Goal: Information Seeking & Learning: Learn about a topic

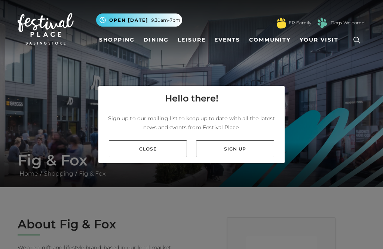
click at [95, 2] on nav "Toggle navigation .st5{fill:none;stroke:#FFFFFF;stroke-width:2.29;stroke-miterl…" at bounding box center [191, 29] width 383 height 58
click at [164, 34] on link "Dining" at bounding box center [156, 40] width 31 height 14
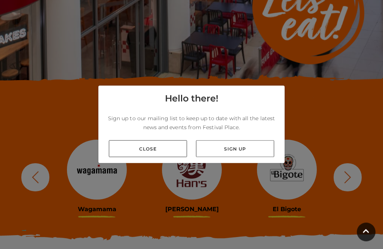
scroll to position [178, 0]
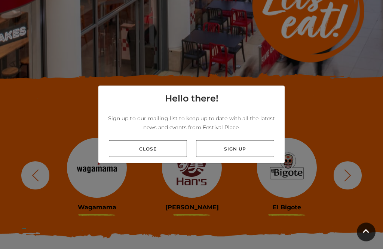
click at [173, 151] on div "Close Sign up" at bounding box center [191, 148] width 186 height 29
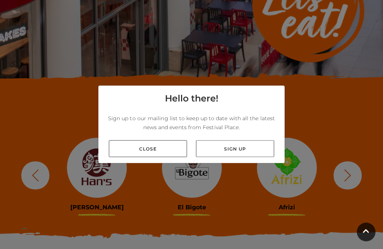
click at [163, 156] on link "Close" at bounding box center [148, 148] width 78 height 17
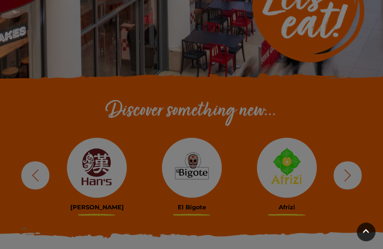
scroll to position [178, 0]
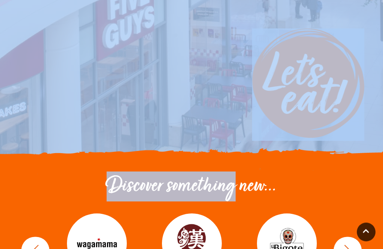
scroll to position [0, 0]
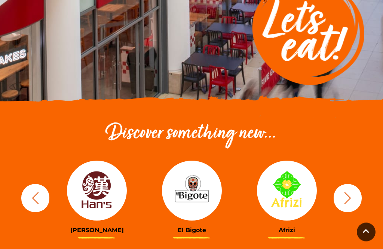
scroll to position [157, 0]
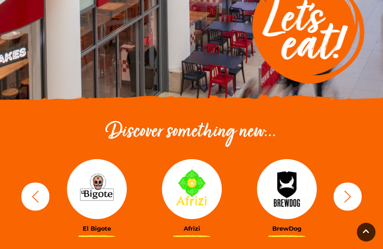
click at [358, 182] on div "BrewDog Côte Brasserie Slim Chickens Boswells Wagamama" at bounding box center [191, 196] width 359 height 92
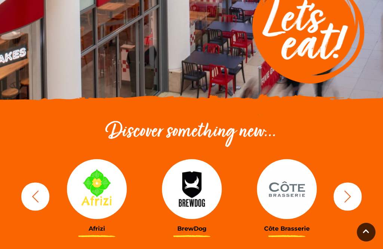
click at [361, 191] on button "button" at bounding box center [347, 196] width 28 height 28
click at [355, 204] on button "button" at bounding box center [347, 196] width 28 height 28
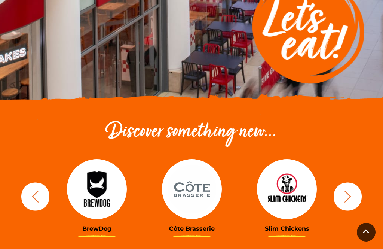
click at [358, 193] on button "button" at bounding box center [347, 196] width 28 height 28
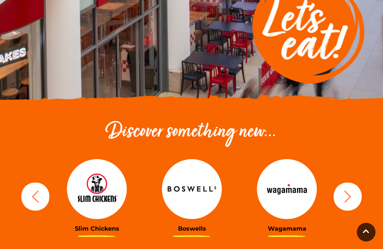
click at [360, 188] on button "button" at bounding box center [347, 196] width 28 height 28
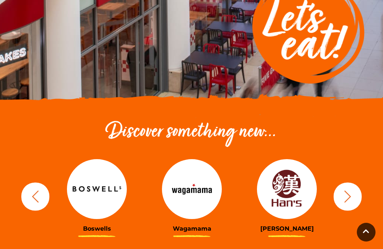
click at [357, 193] on button "button" at bounding box center [347, 196] width 28 height 28
click at [357, 191] on button "button" at bounding box center [347, 196] width 28 height 28
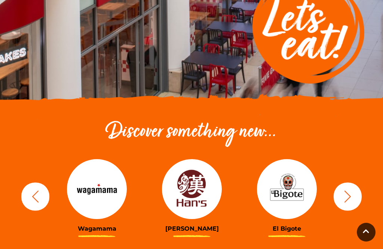
click at [358, 190] on button "button" at bounding box center [347, 196] width 28 height 28
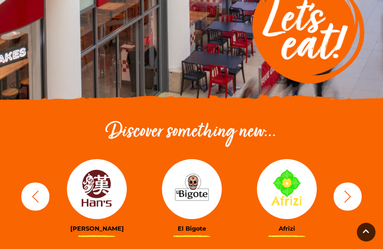
click at [358, 189] on button "button" at bounding box center [347, 196] width 28 height 28
click at [358, 188] on button "button" at bounding box center [347, 196] width 28 height 28
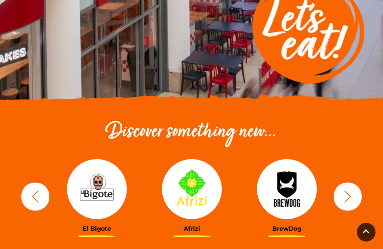
click at [358, 188] on button "button" at bounding box center [347, 196] width 28 height 28
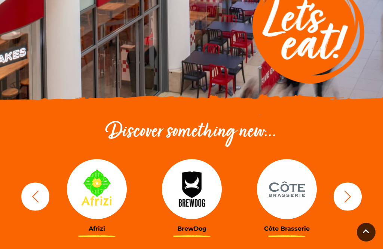
scroll to position [157, 0]
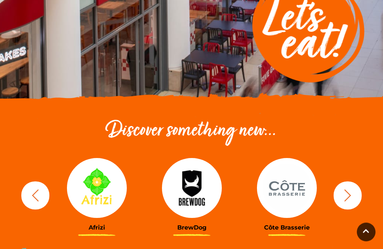
click at [359, 189] on button "button" at bounding box center [347, 195] width 28 height 28
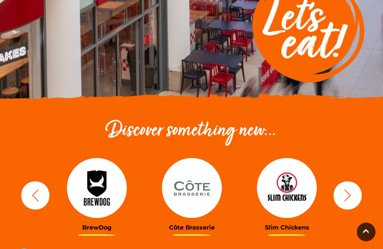
click at [357, 189] on button "button" at bounding box center [347, 195] width 28 height 28
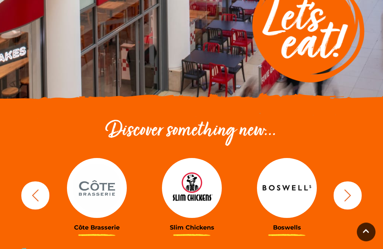
click at [357, 188] on button "button" at bounding box center [347, 195] width 28 height 28
click at [356, 187] on button "button" at bounding box center [347, 195] width 28 height 28
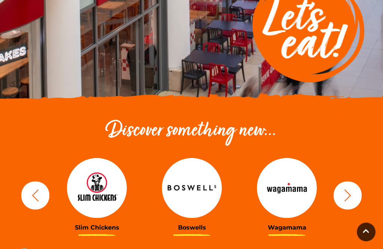
click at [357, 187] on button "button" at bounding box center [347, 195] width 28 height 28
click at [355, 190] on button "button" at bounding box center [347, 195] width 28 height 28
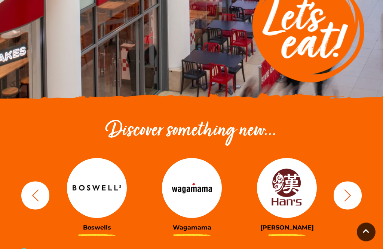
click at [356, 189] on button "button" at bounding box center [347, 195] width 28 height 28
click at [357, 187] on button "button" at bounding box center [347, 195] width 28 height 28
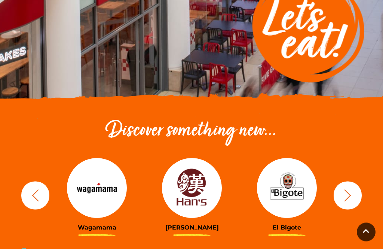
click at [356, 187] on button "button" at bounding box center [347, 195] width 28 height 28
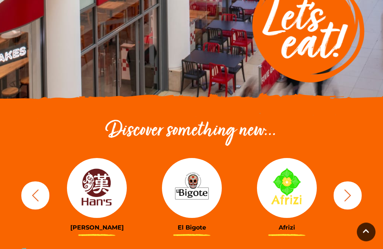
click at [354, 190] on button "button" at bounding box center [347, 195] width 28 height 28
click at [356, 188] on button "button" at bounding box center [347, 195] width 28 height 28
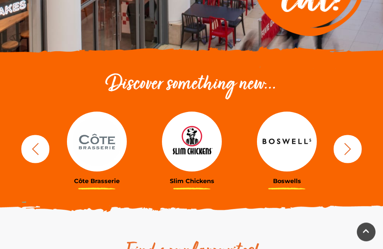
scroll to position [205, 0]
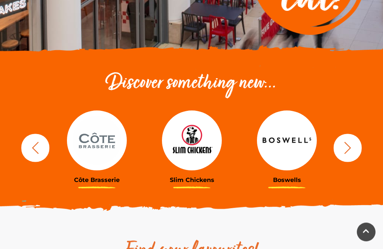
click at [21, 184] on div "BrewDog Côte Brasserie Slim Chickens Boswells Wagamama" at bounding box center [191, 148] width 359 height 92
click at [80, 48] on div "Discover something new... BrewDog Côte Brasserie Slim Chickens Boswells Wagamam…" at bounding box center [191, 132] width 383 height 197
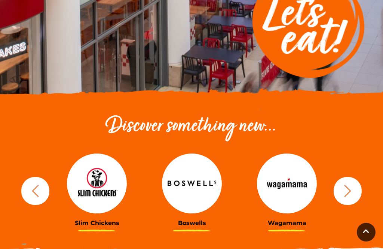
scroll to position [161, 0]
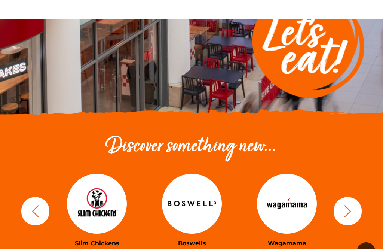
click at [34, 198] on icon "button" at bounding box center [35, 191] width 14 height 14
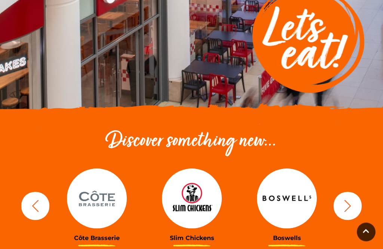
scroll to position [147, 0]
click at [26, 217] on div "BrewDog Côte Brasserie Slim Chickens Boswells Wagamama" at bounding box center [191, 205] width 359 height 92
click at [29, 212] on button "button" at bounding box center [35, 205] width 28 height 28
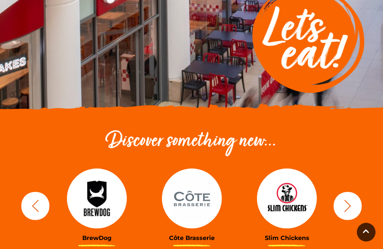
click at [34, 212] on button "button" at bounding box center [35, 205] width 28 height 28
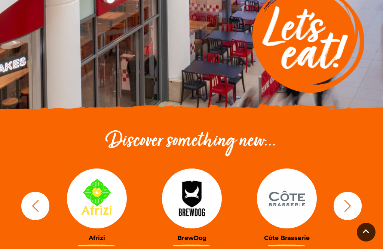
click at [80, 212] on img at bounding box center [97, 198] width 60 height 60
click at [87, 239] on h3 "Afrizi" at bounding box center [97, 237] width 84 height 7
click at [86, 234] on h3 "Afrizi" at bounding box center [97, 237] width 84 height 7
